Goal: Information Seeking & Learning: Learn about a topic

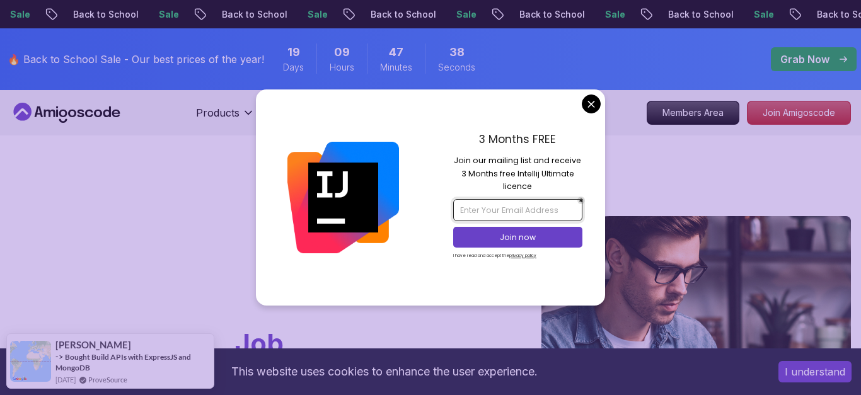
click at [522, 208] on input "email" at bounding box center [517, 209] width 129 height 21
type input "j"
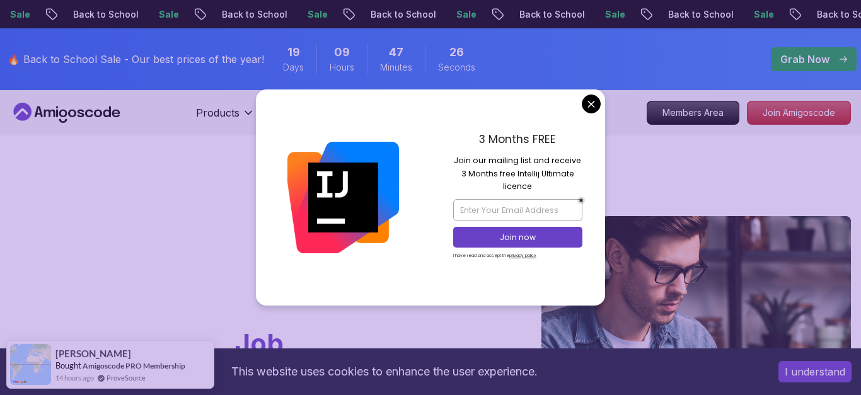
click at [558, 226] on div "Join now" at bounding box center [517, 237] width 129 height 26
click at [557, 231] on button "Join now" at bounding box center [517, 237] width 129 height 21
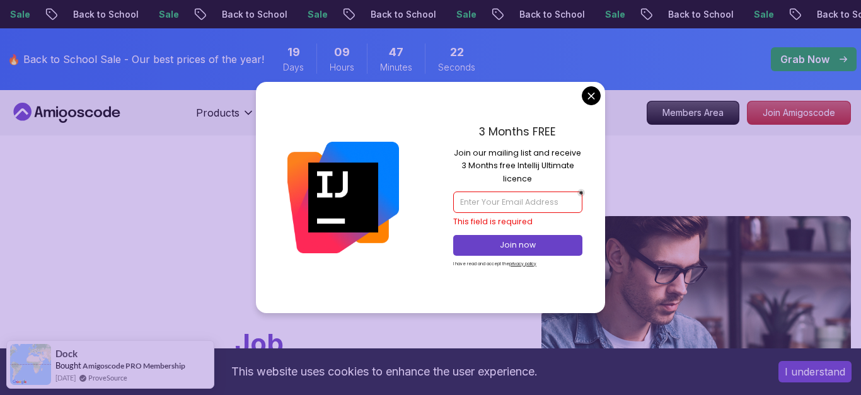
click at [515, 199] on input "email" at bounding box center [517, 202] width 129 height 21
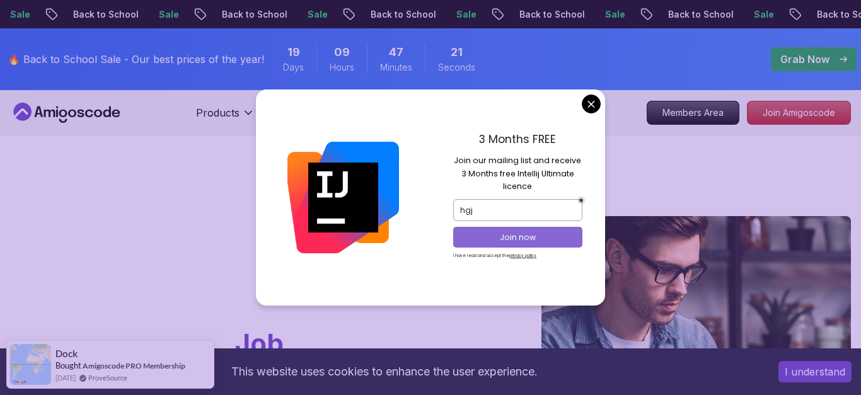
type input "hgj"
click at [501, 230] on button "Join now" at bounding box center [517, 237] width 129 height 21
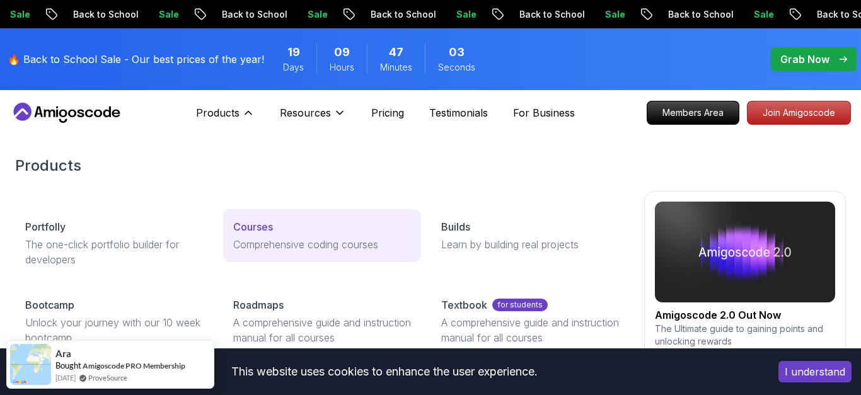
click at [256, 224] on p "Courses" at bounding box center [253, 226] width 40 height 15
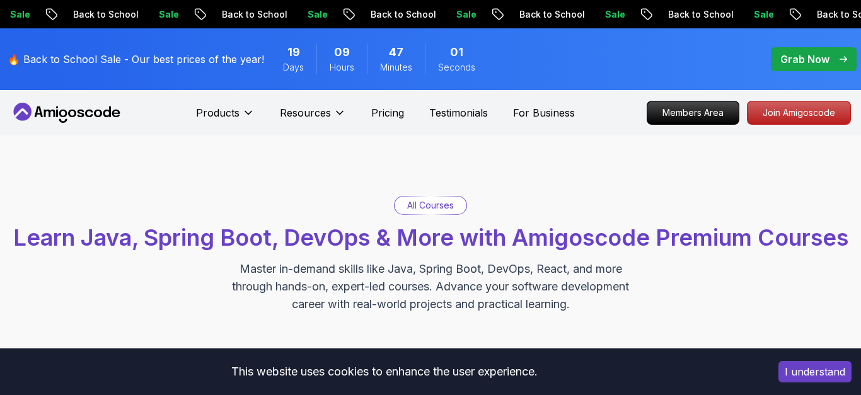
scroll to position [45, 0]
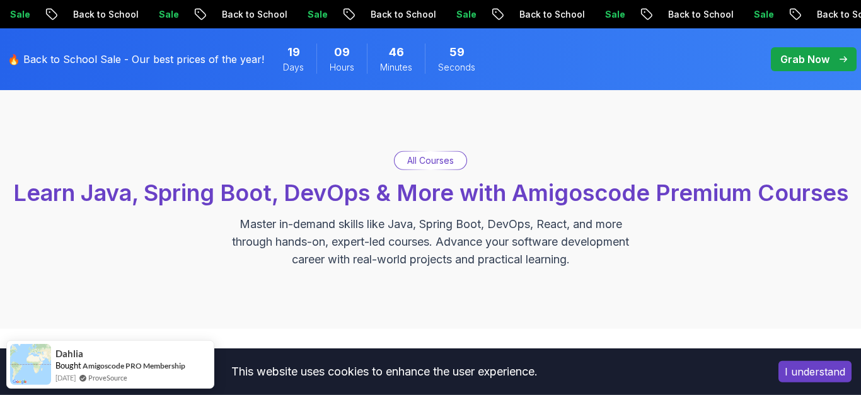
click at [818, 377] on button "I understand" at bounding box center [815, 371] width 73 height 21
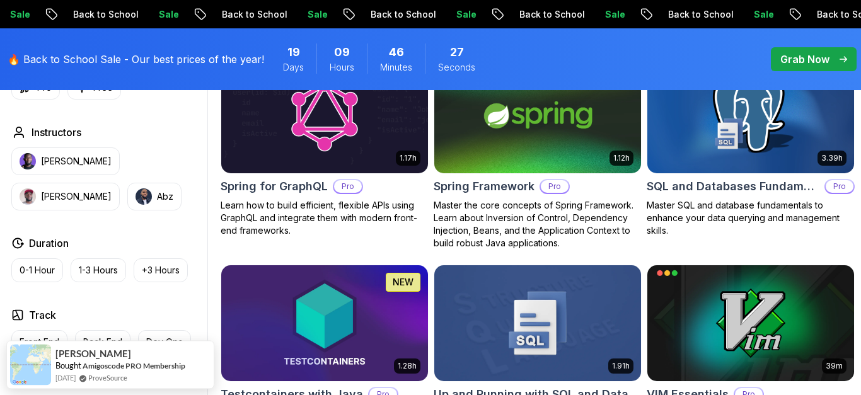
scroll to position [3163, 0]
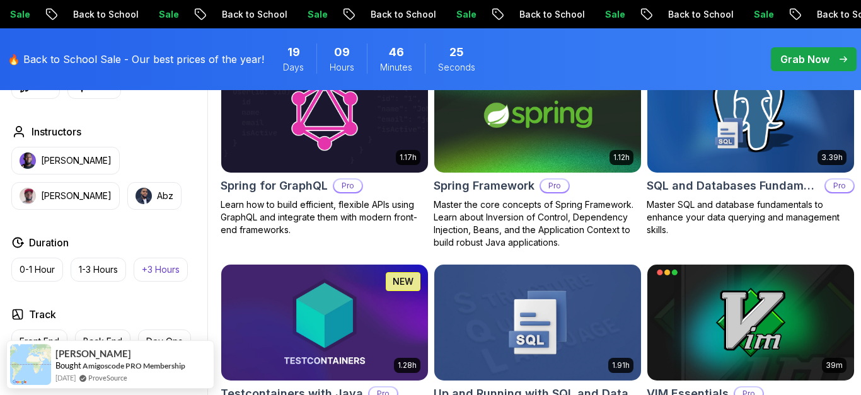
click at [151, 264] on p "+3 Hours" at bounding box center [161, 270] width 38 height 13
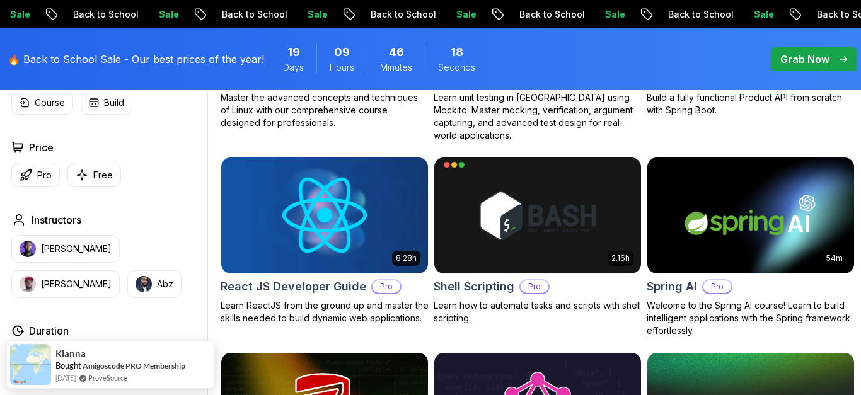
scroll to position [2436, 0]
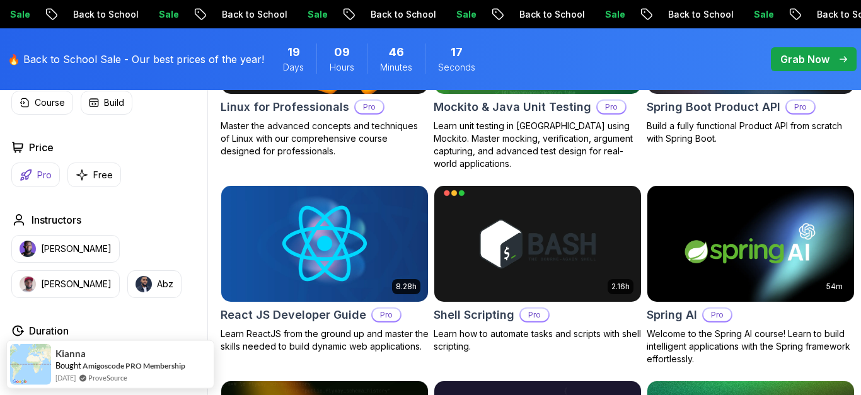
click at [35, 180] on button "Pro" at bounding box center [35, 175] width 49 height 25
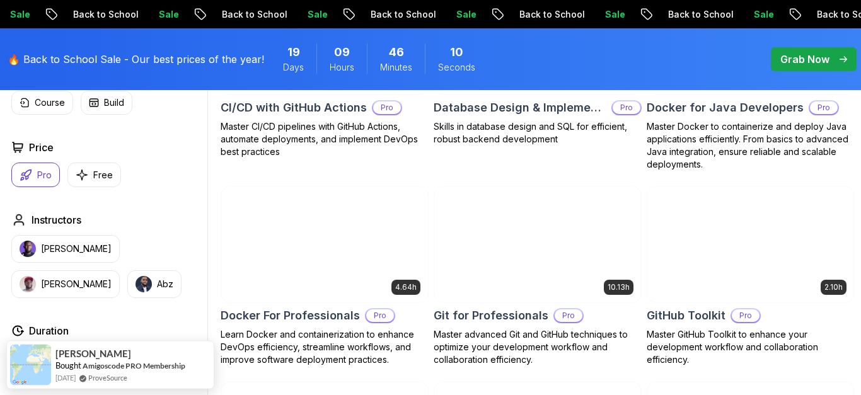
scroll to position [890, 0]
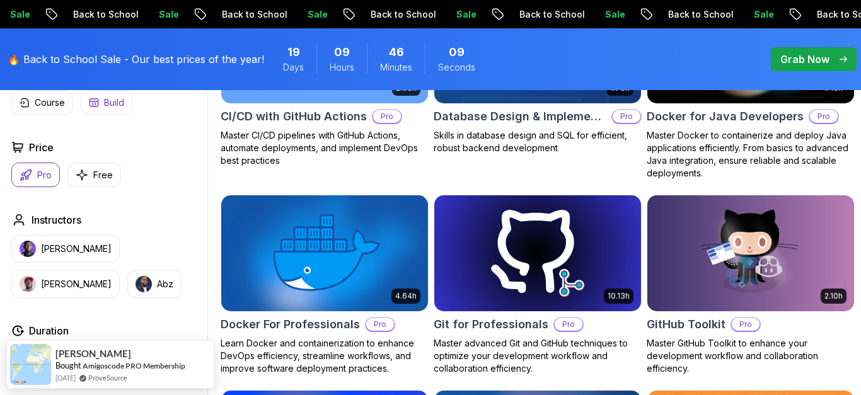
click at [121, 103] on p "Build" at bounding box center [114, 102] width 20 height 13
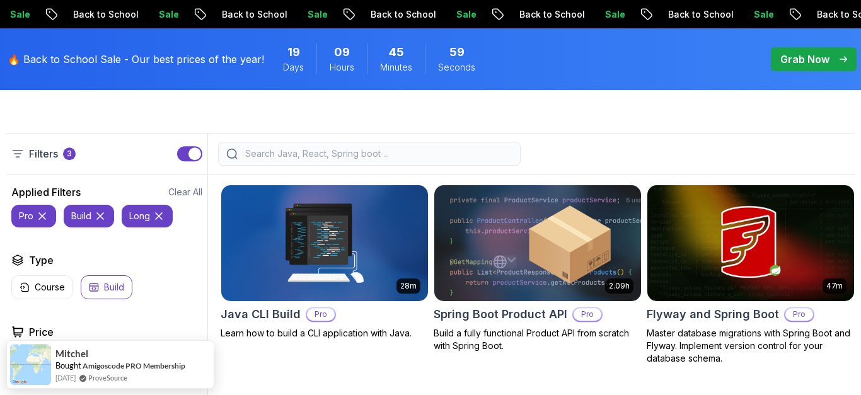
scroll to position [309, 0]
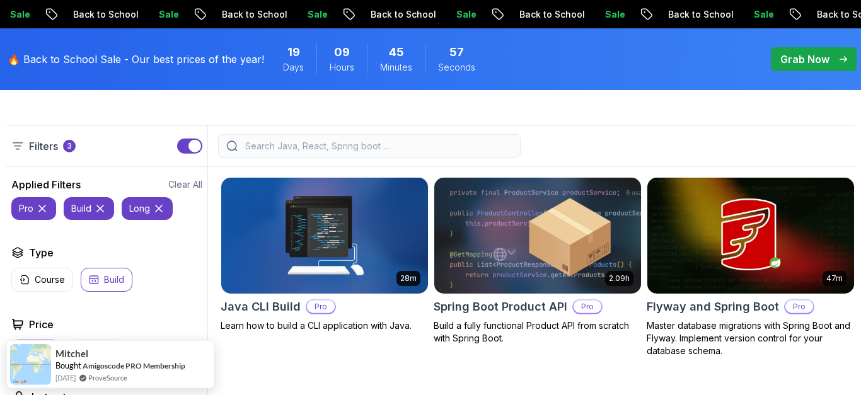
click at [38, 213] on icon at bounding box center [42, 208] width 13 height 13
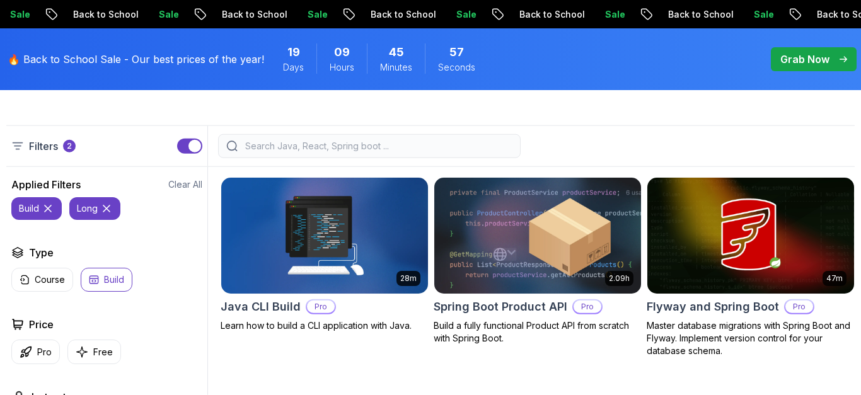
click at [38, 213] on p "build" at bounding box center [29, 208] width 20 height 13
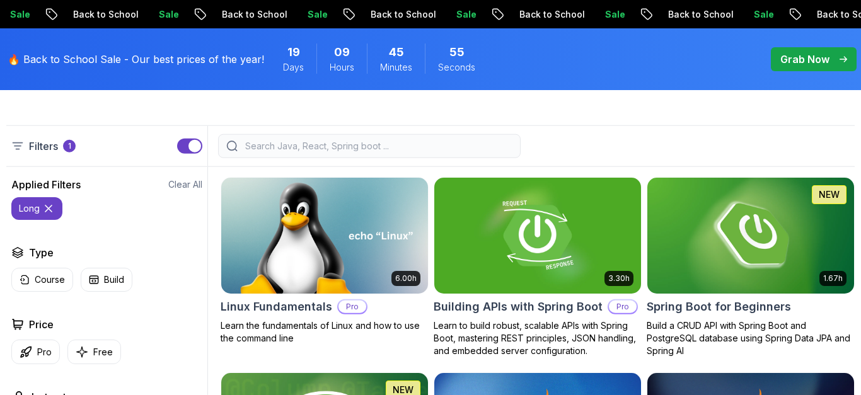
click at [45, 211] on icon at bounding box center [48, 208] width 13 height 13
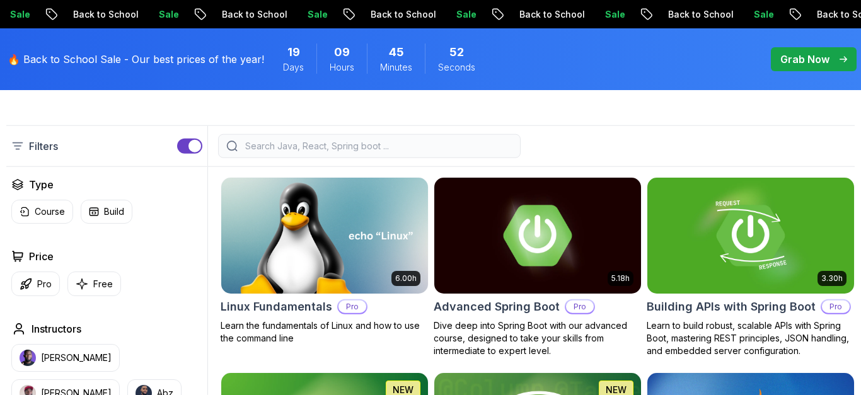
click at [291, 142] on input "search" at bounding box center [378, 146] width 270 height 13
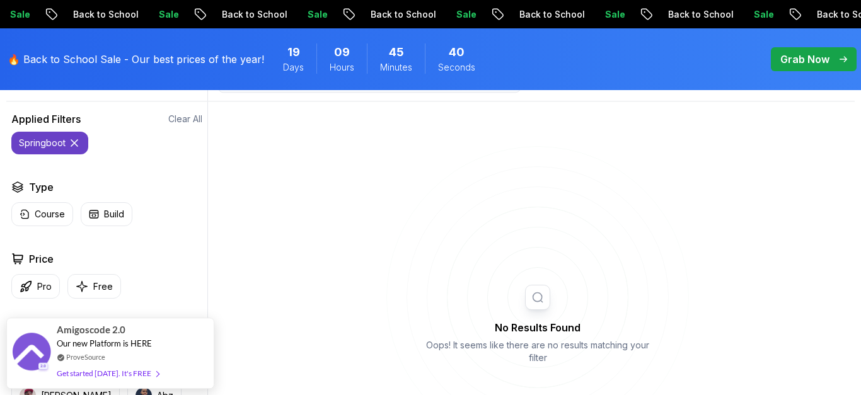
scroll to position [303, 0]
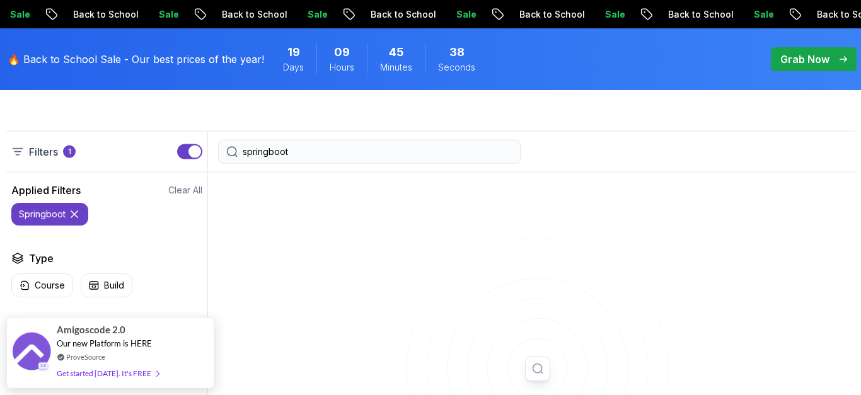
click at [268, 151] on input "springboot" at bounding box center [378, 152] width 270 height 13
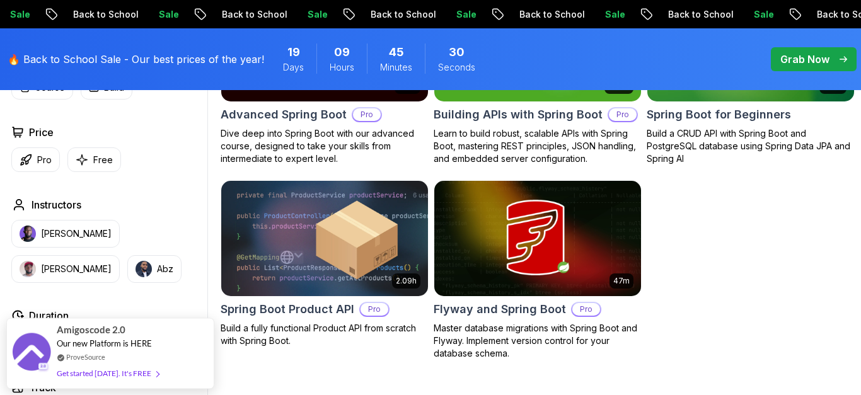
scroll to position [502, 0]
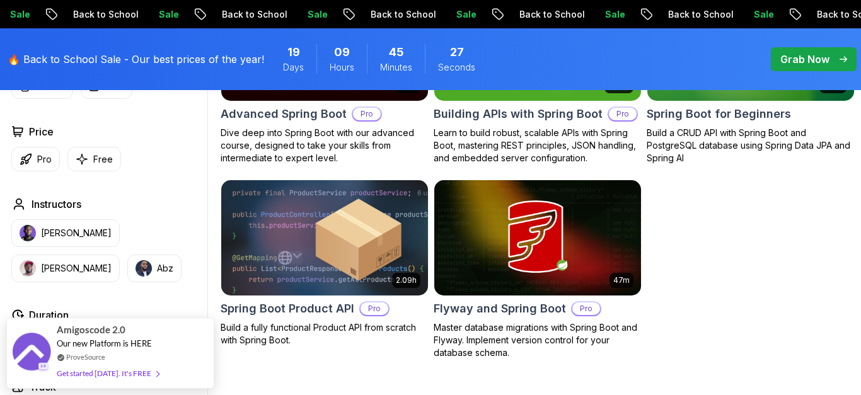
type input "spring boot"
click at [349, 274] on img at bounding box center [324, 238] width 217 height 122
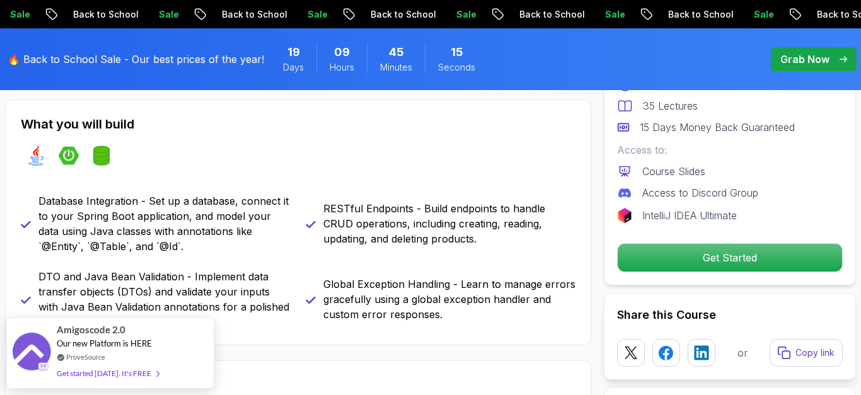
scroll to position [524, 0]
click at [311, 226] on icon at bounding box center [311, 224] width 8 height 6
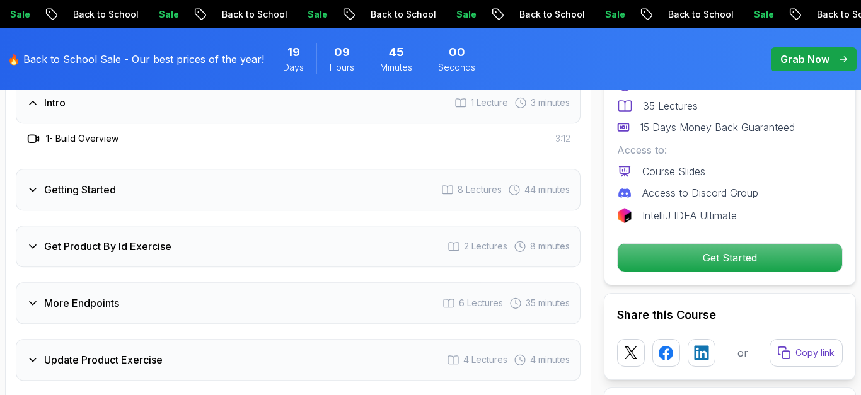
scroll to position [1626, 0]
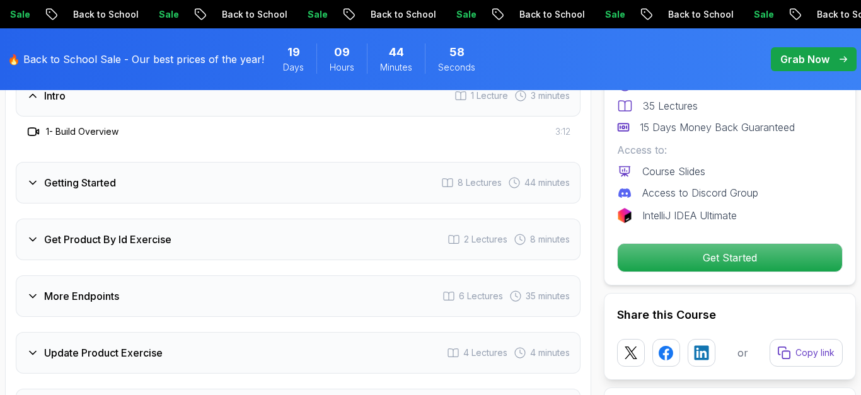
click at [248, 241] on div "Get Product By Id Exercise 2 Lectures 8 minutes" at bounding box center [298, 240] width 565 height 42
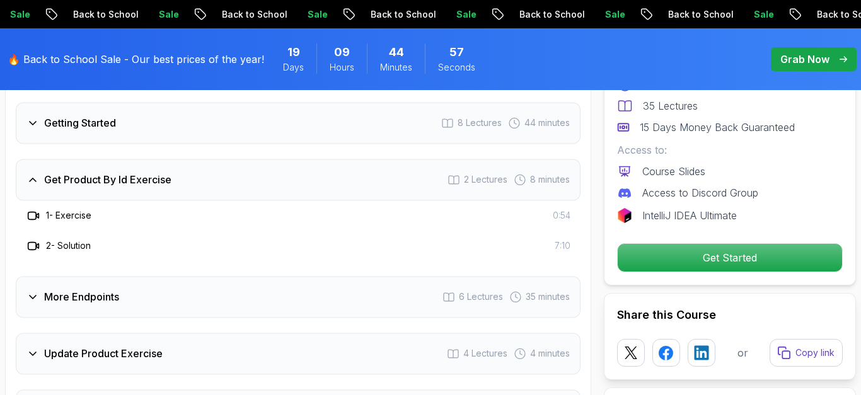
scroll to position [1656, 0]
click at [235, 293] on div "More Endpoints 6 Lectures 35 minutes" at bounding box center [298, 296] width 565 height 42
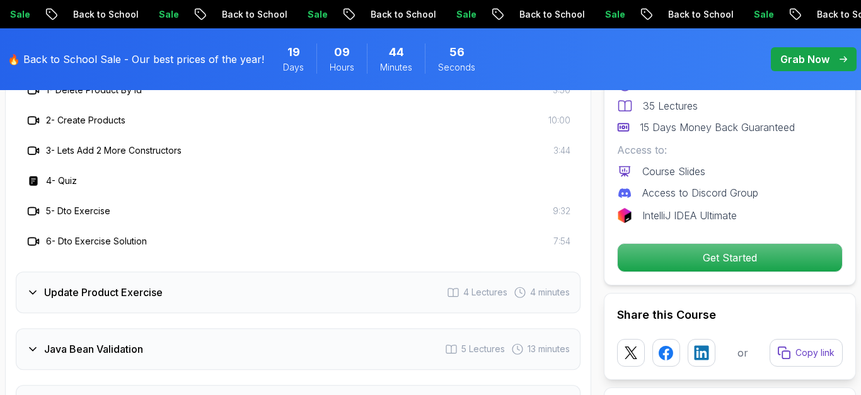
scroll to position [1847, 0]
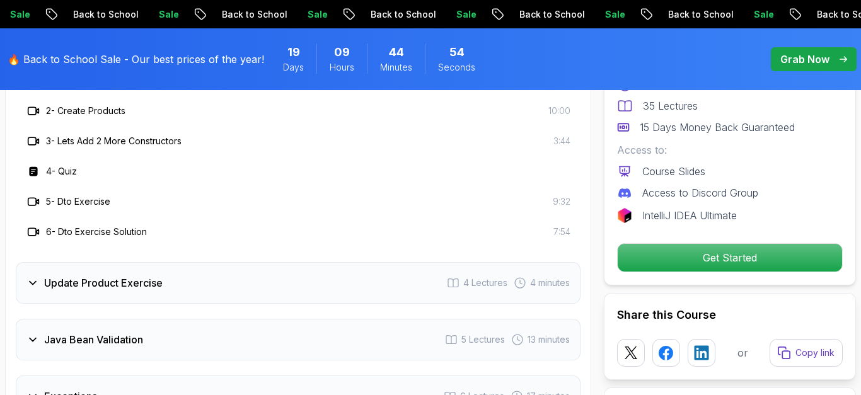
click at [235, 293] on div "Update Product Exercise 4 Lectures 4 minutes" at bounding box center [298, 283] width 565 height 42
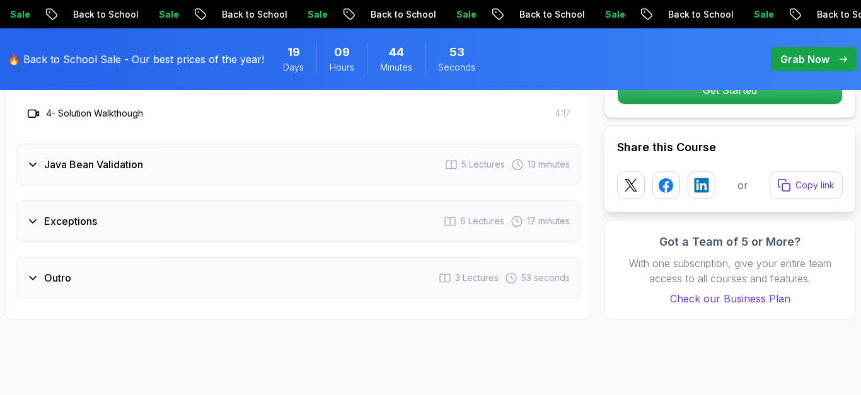
scroll to position [1967, 0]
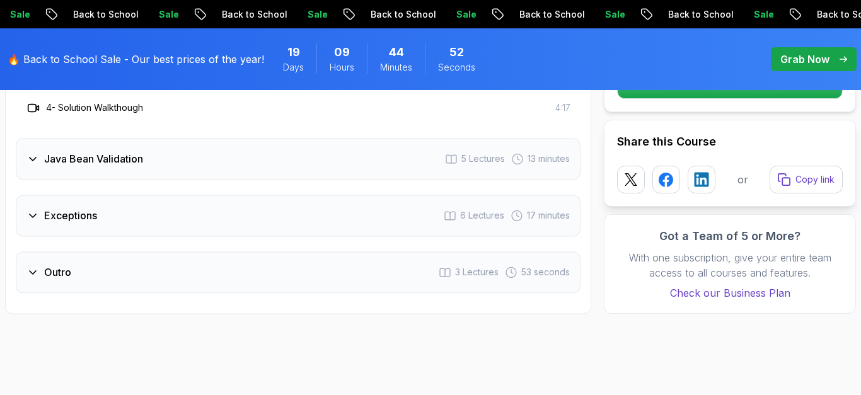
click at [210, 159] on div "Java Bean Validation 5 Lectures 13 minutes" at bounding box center [298, 159] width 565 height 42
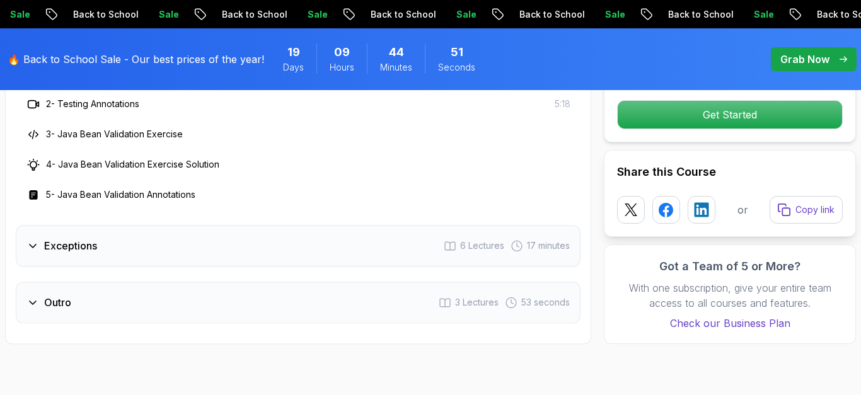
scroll to position [1969, 0]
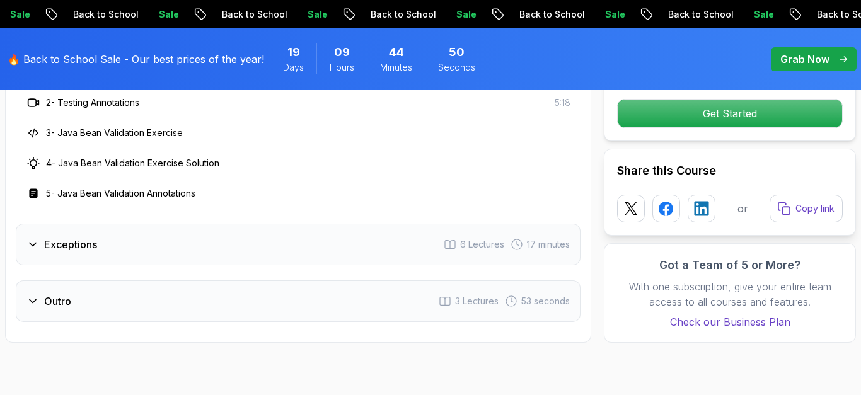
click at [208, 226] on div "Exceptions 6 Lectures 17 minutes" at bounding box center [298, 245] width 565 height 42
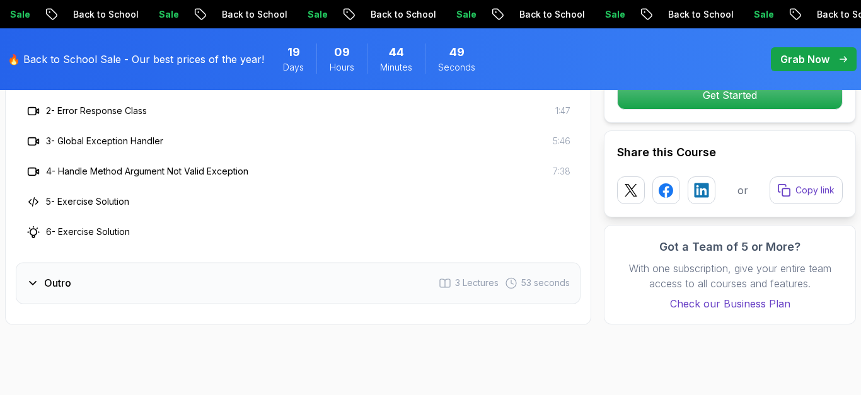
scroll to position [2018, 0]
click at [221, 269] on div "Outro 3 Lectures 53 seconds" at bounding box center [298, 283] width 565 height 42
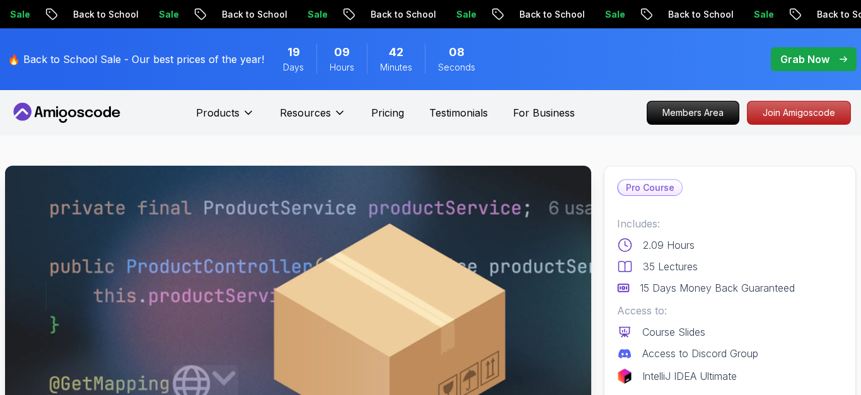
scroll to position [1, 0]
